Goal: Task Accomplishment & Management: Manage account settings

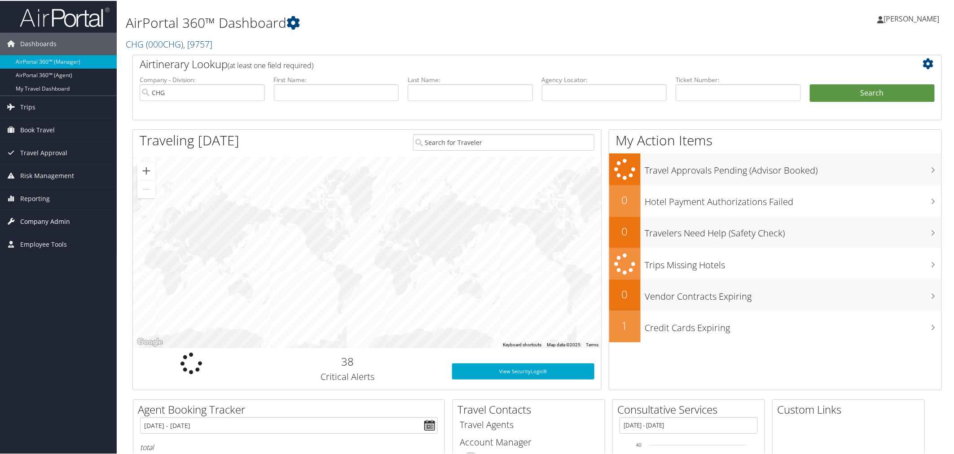
click at [26, 222] on span "Company Admin" at bounding box center [45, 221] width 50 height 22
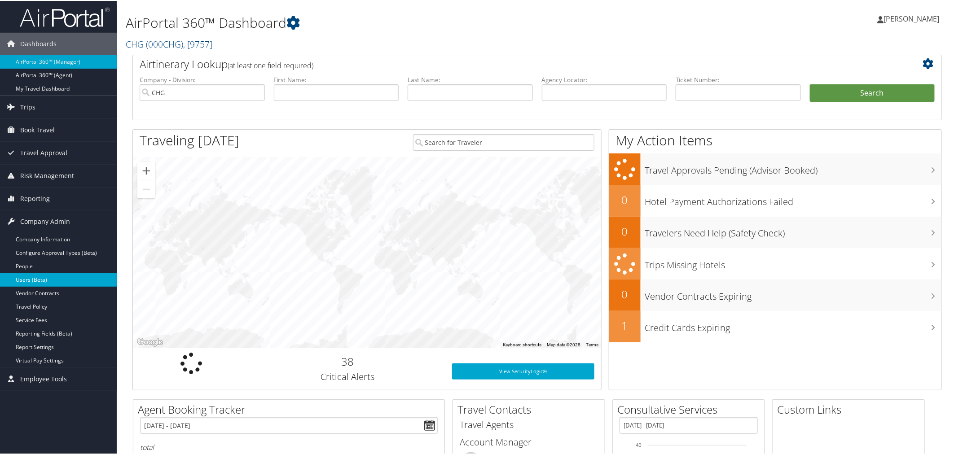
click at [25, 276] on link "Users (Beta)" at bounding box center [58, 278] width 117 height 13
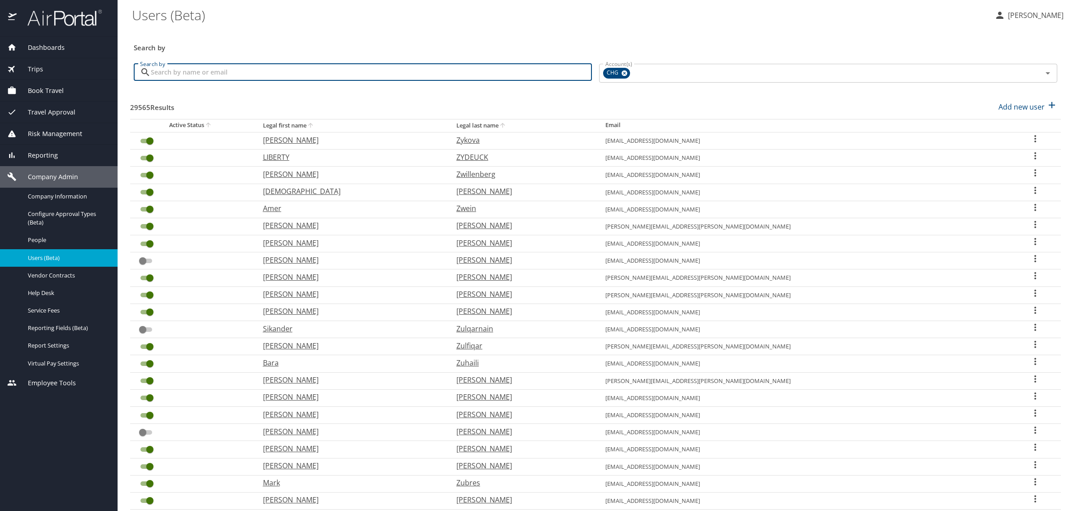
click at [202, 75] on input "Search by" at bounding box center [371, 72] width 441 height 17
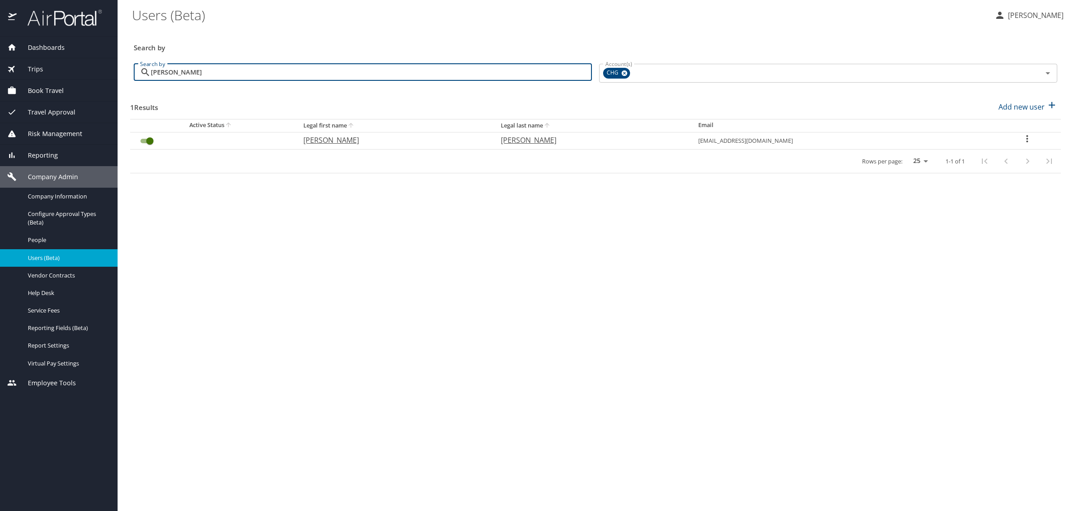
type input "gorra"
click at [1027, 140] on icon "User Search Table" at bounding box center [1027, 138] width 11 height 11
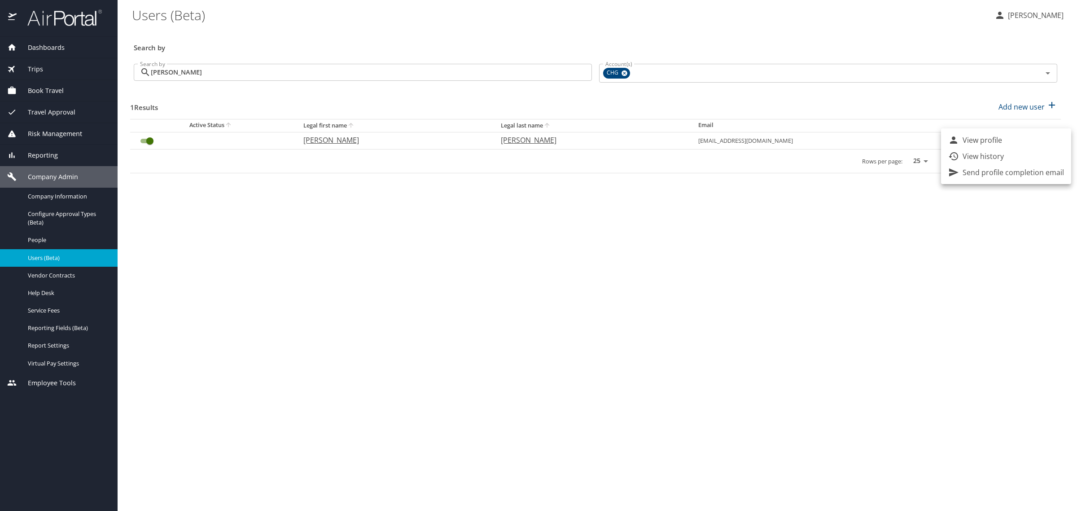
click at [989, 138] on p "View profile" at bounding box center [982, 140] width 39 height 11
select select "US"
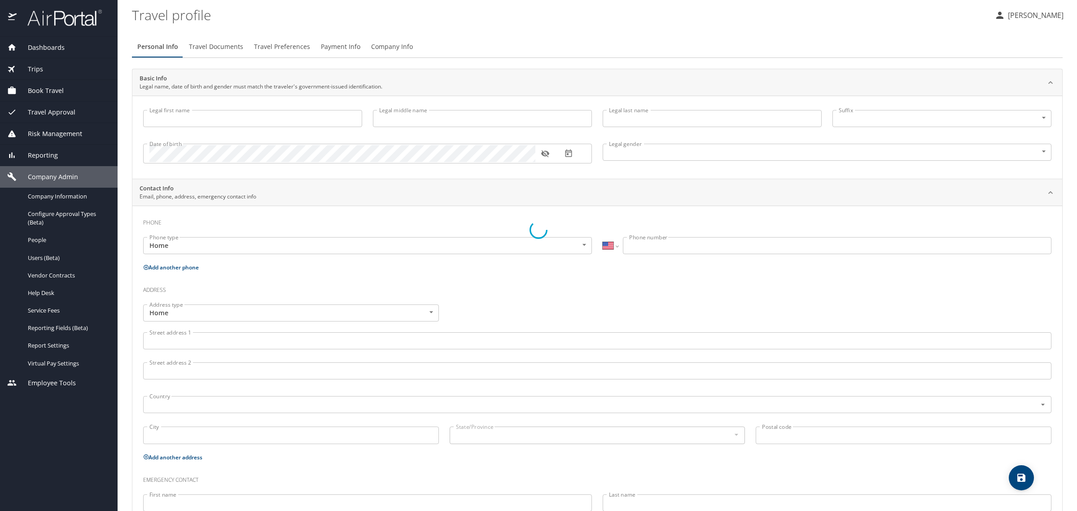
type input "Adam"
type input "Scott"
type input "Gorra"
type input "Male"
select select "US"
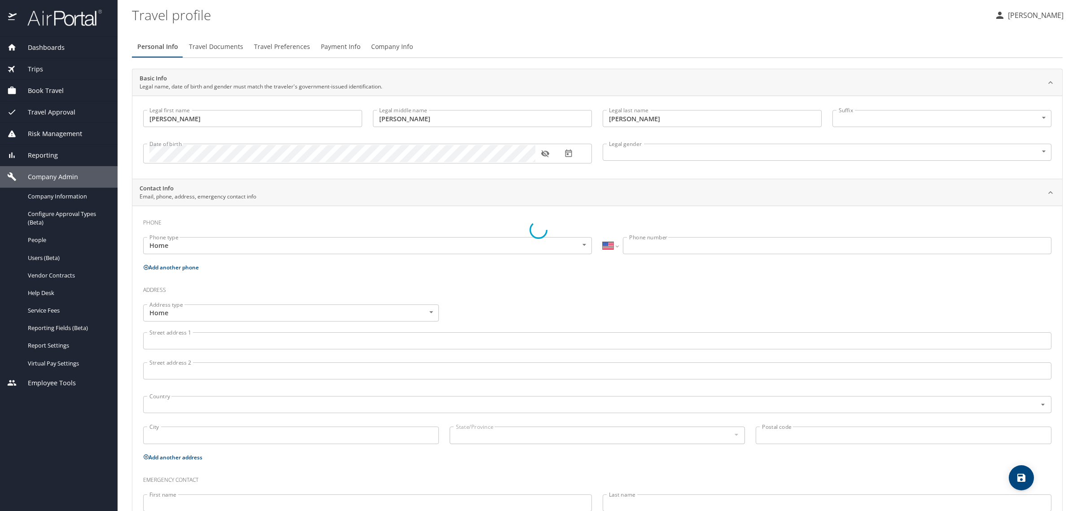
select select "US"
